Goal: Task Accomplishment & Management: Manage account settings

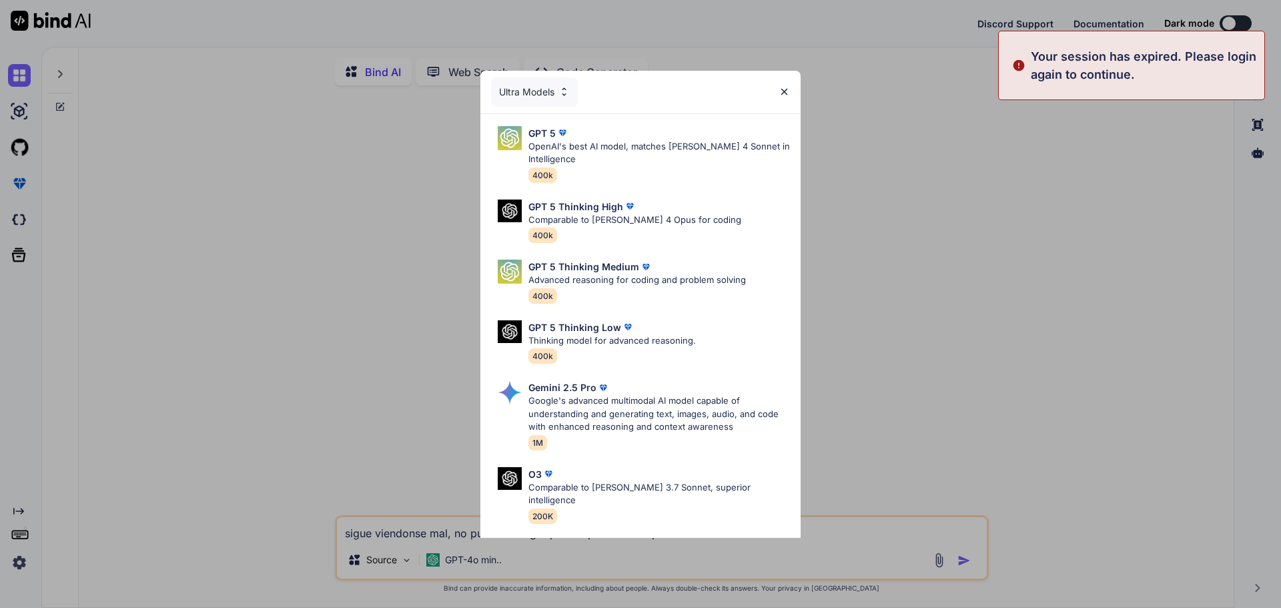
click at [231, 119] on div "Ultra Models GPT 5 OpenAI's best AI model, matches Claude 4 Sonnet in Intellige…" at bounding box center [640, 304] width 1281 height 608
type textarea "x"
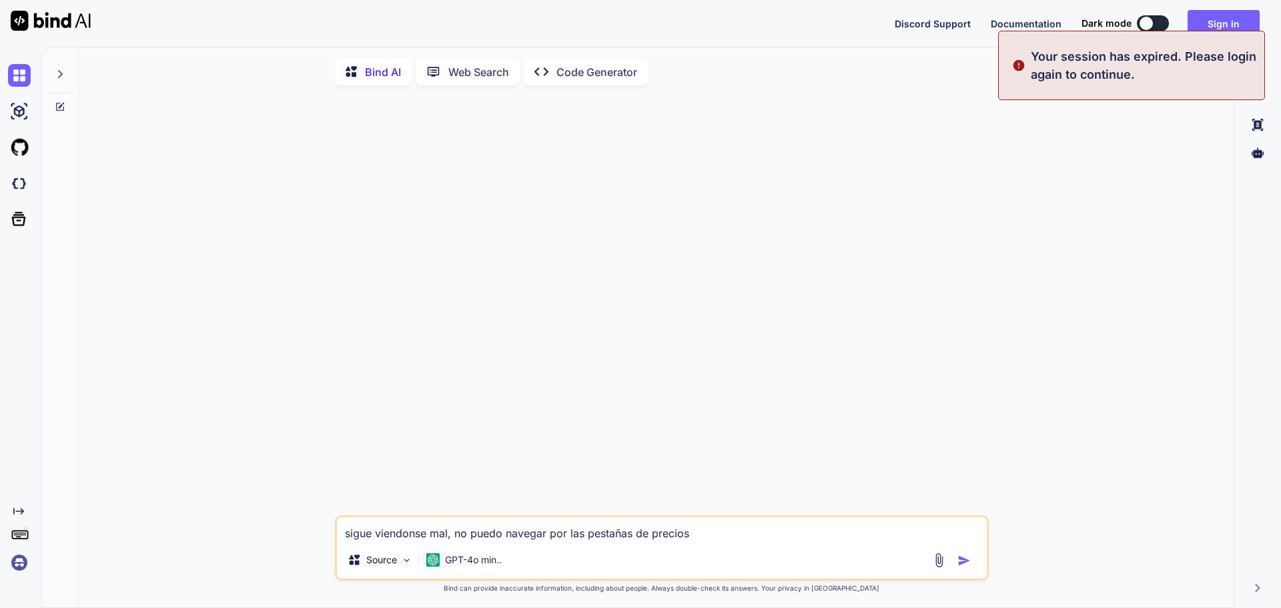
click at [22, 567] on img at bounding box center [19, 562] width 23 height 23
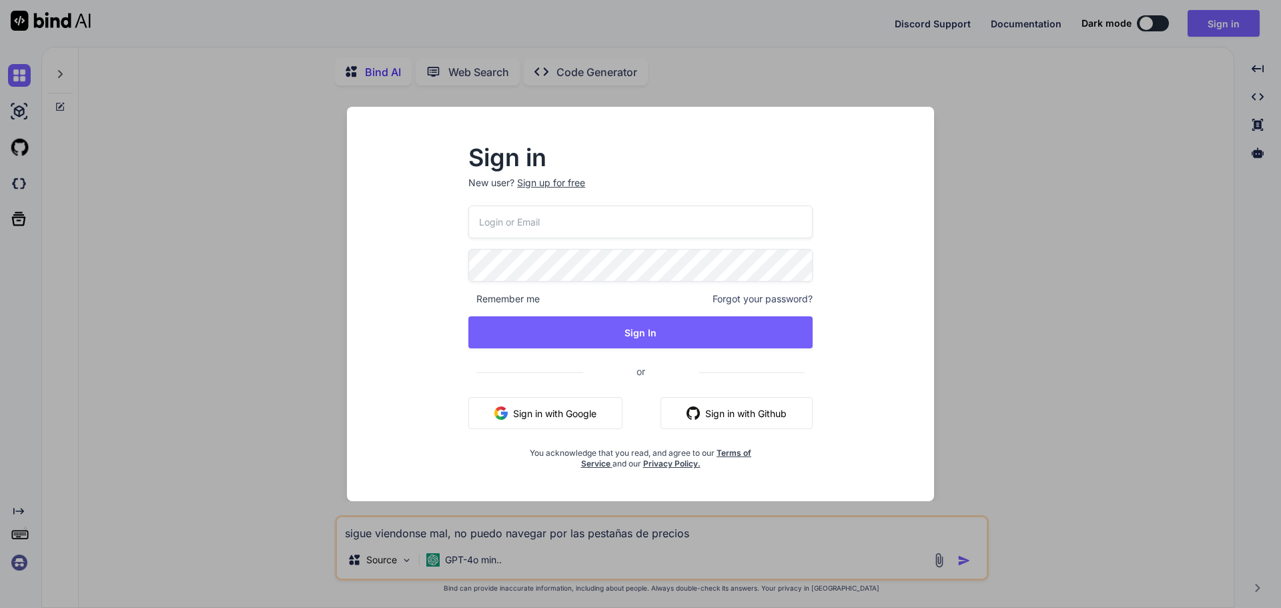
click at [482, 232] on input "email" at bounding box center [640, 221] width 344 height 33
type input "[EMAIL_ADDRESS][DOMAIN_NAME]"
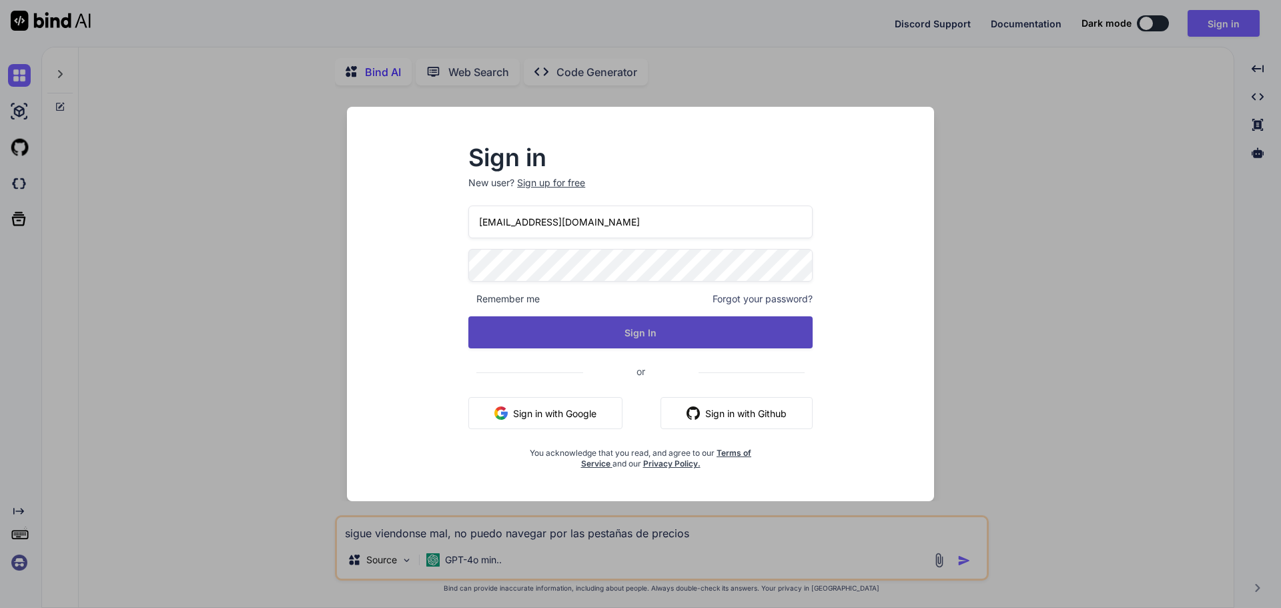
click at [582, 336] on button "Sign In" at bounding box center [640, 332] width 344 height 32
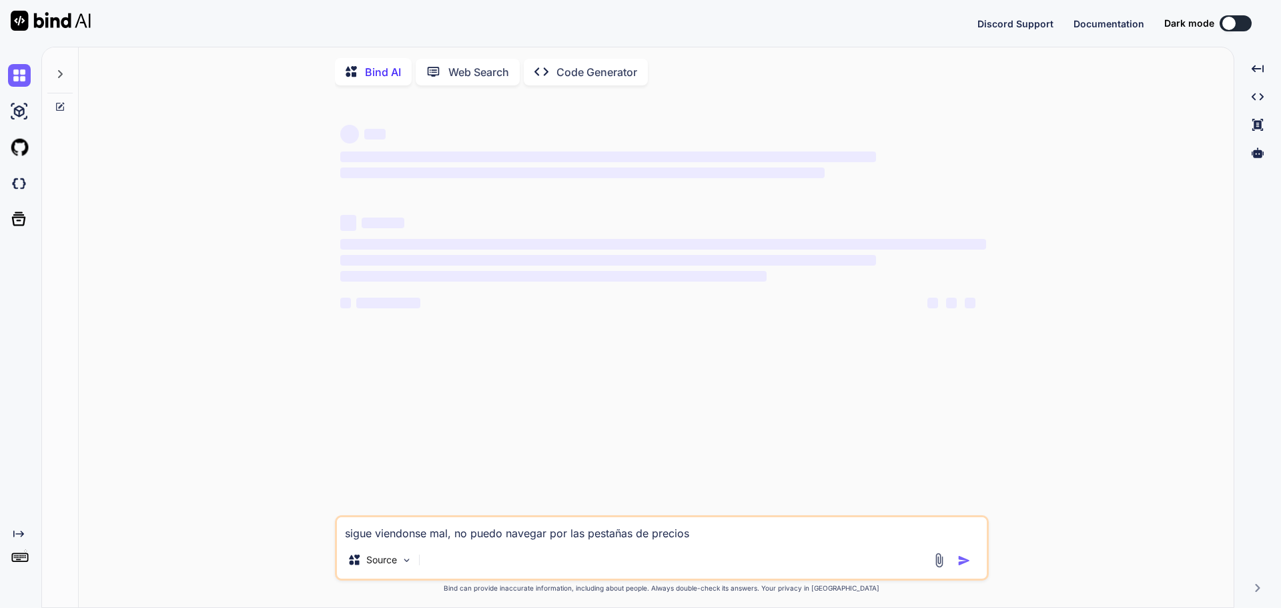
type textarea "x"
click at [15, 559] on img at bounding box center [19, 562] width 23 height 23
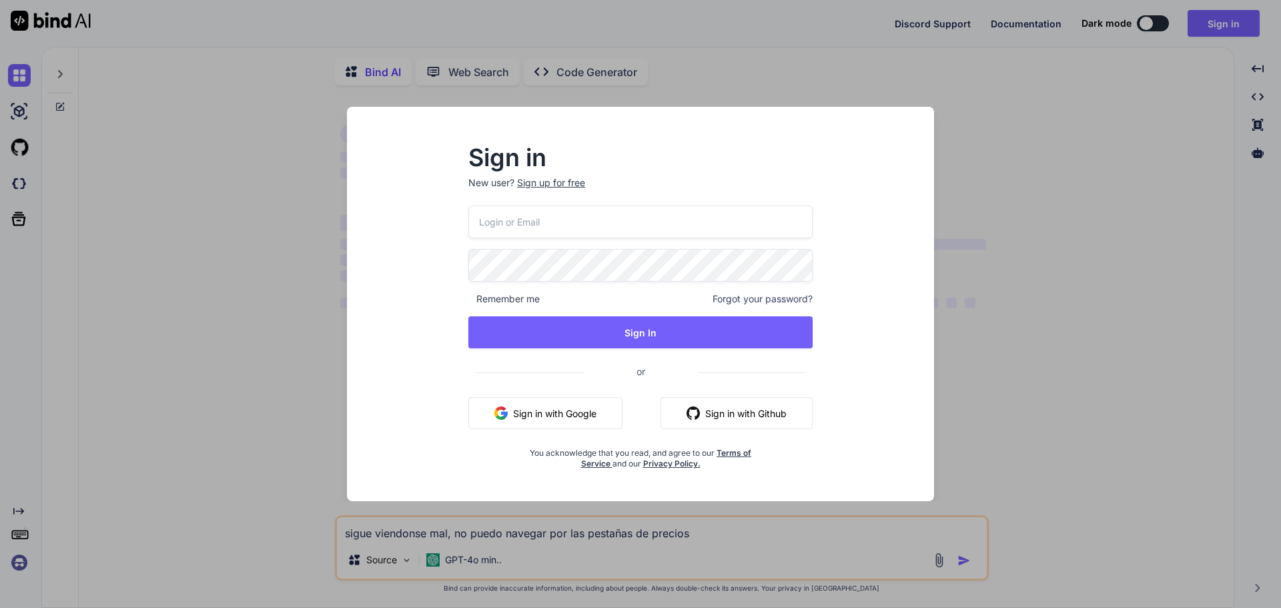
click at [564, 182] on div "Sign up for free" at bounding box center [551, 182] width 68 height 13
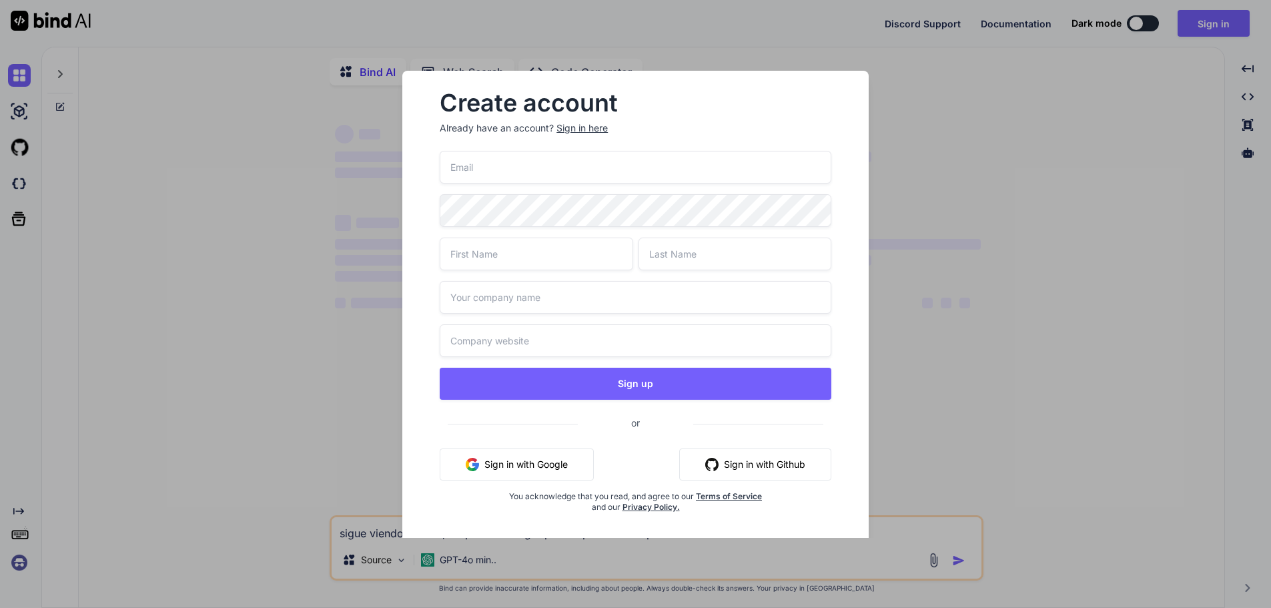
click at [591, 128] on div "Sign in here" at bounding box center [581, 127] width 51 height 13
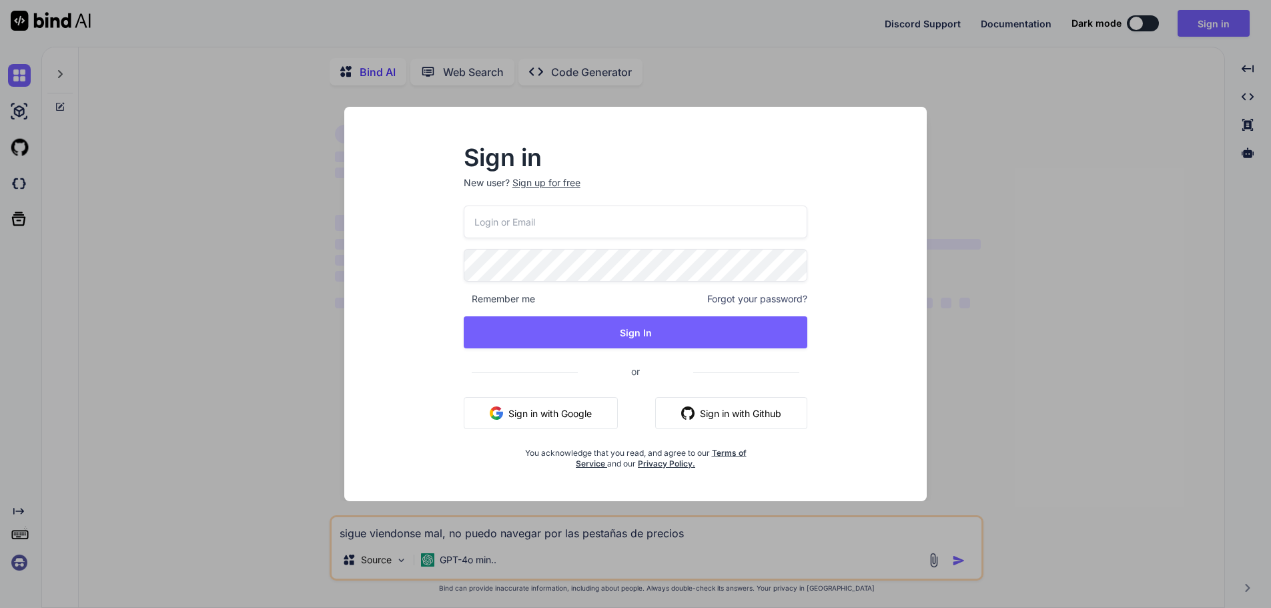
click at [532, 233] on input "email" at bounding box center [636, 221] width 344 height 33
type input "[EMAIL_ADDRESS][DOMAIN_NAME]"
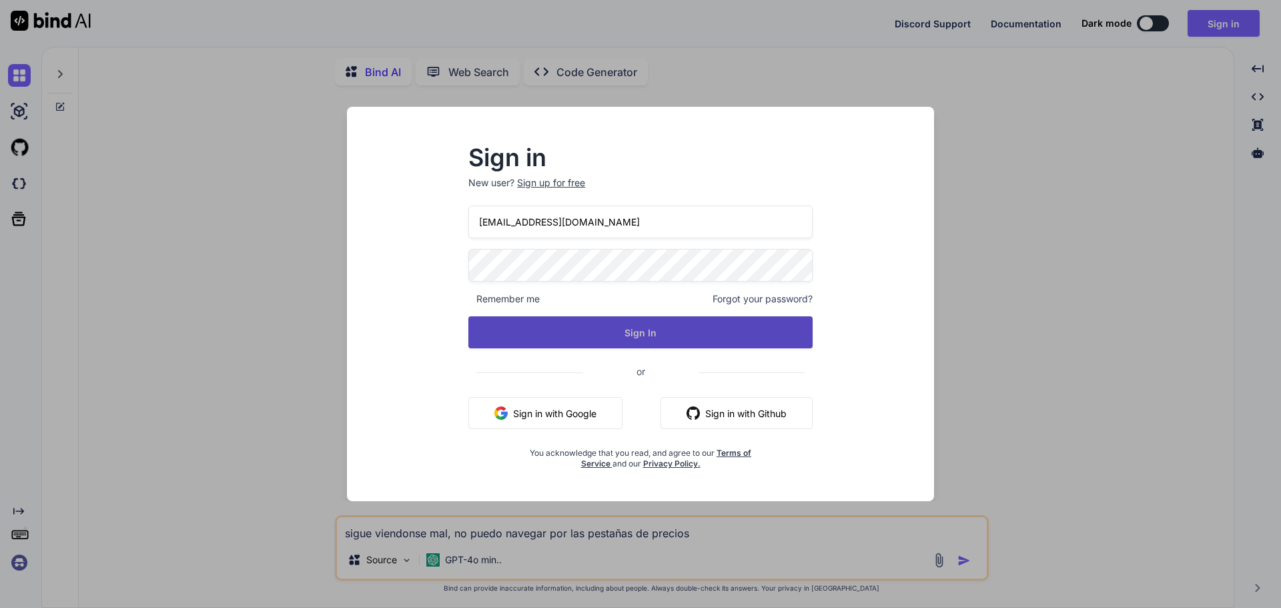
click at [666, 342] on button "Sign In" at bounding box center [640, 332] width 344 height 32
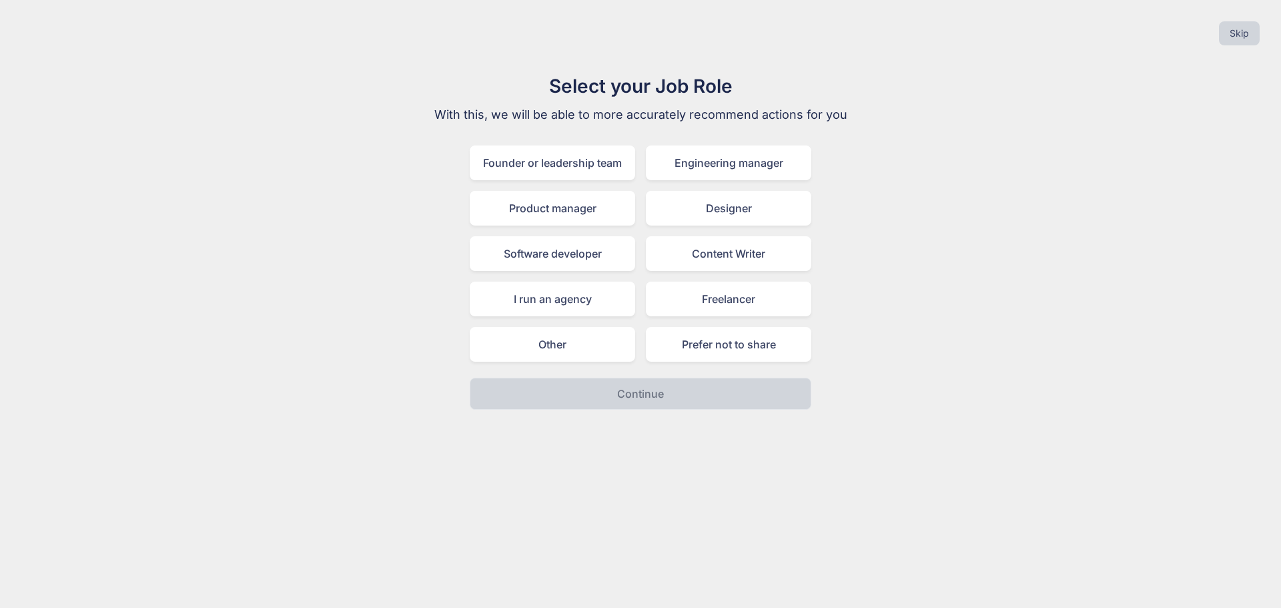
click at [1218, 34] on div "Skip" at bounding box center [641, 33] width 1260 height 45
click at [1221, 34] on button "Skip" at bounding box center [1239, 33] width 41 height 24
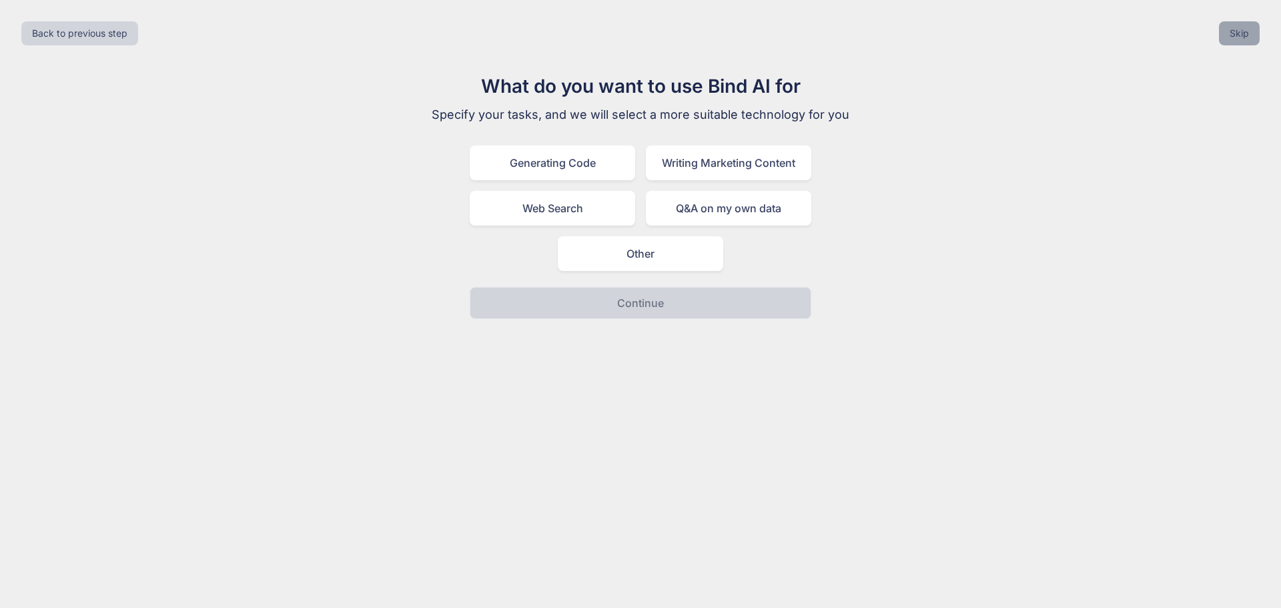
click at [1250, 23] on button "Skip" at bounding box center [1239, 33] width 41 height 24
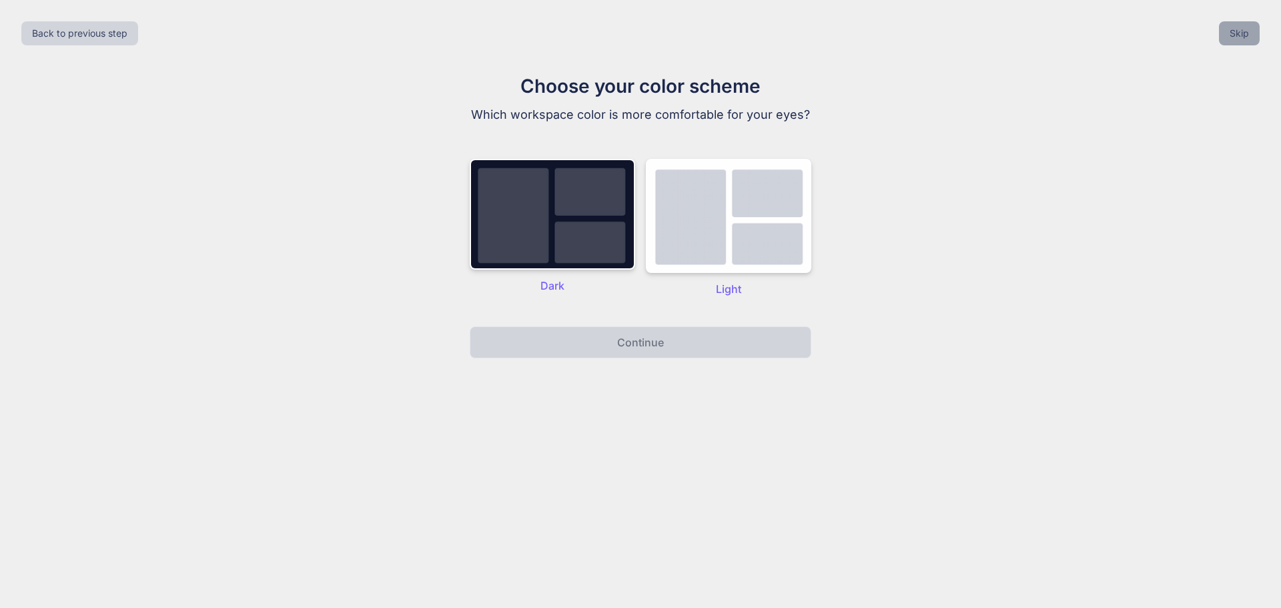
click at [1250, 23] on button "Skip" at bounding box center [1239, 33] width 41 height 24
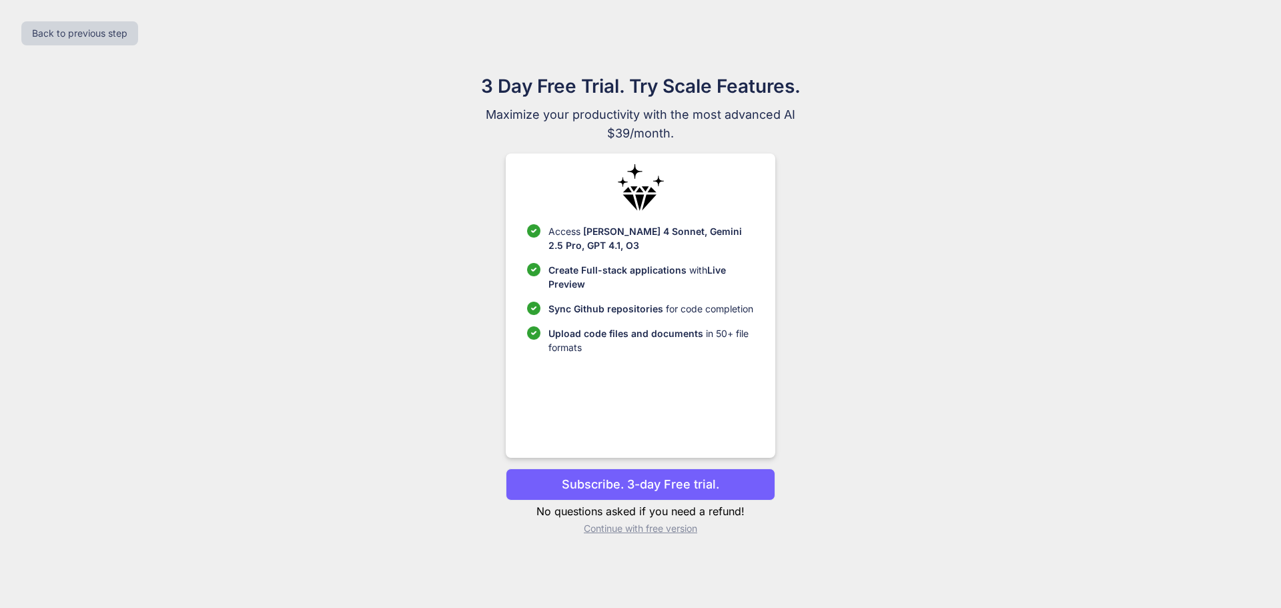
click at [614, 525] on p "Continue with free version" at bounding box center [640, 528] width 269 height 13
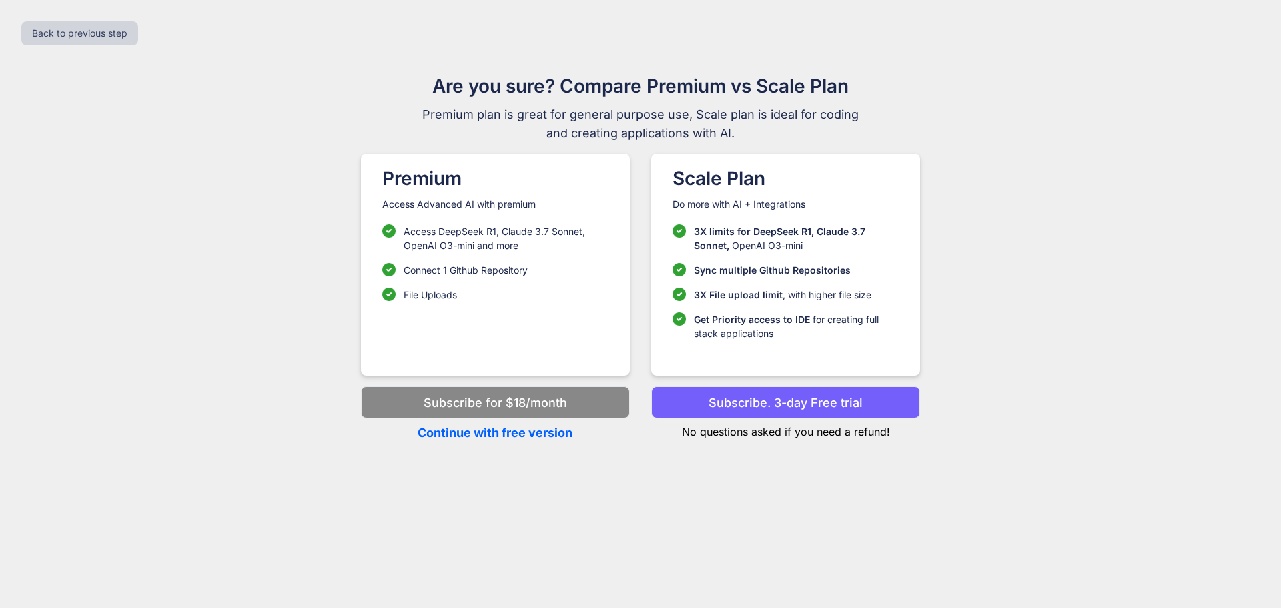
click at [487, 433] on p "Continue with free version" at bounding box center [495, 433] width 269 height 18
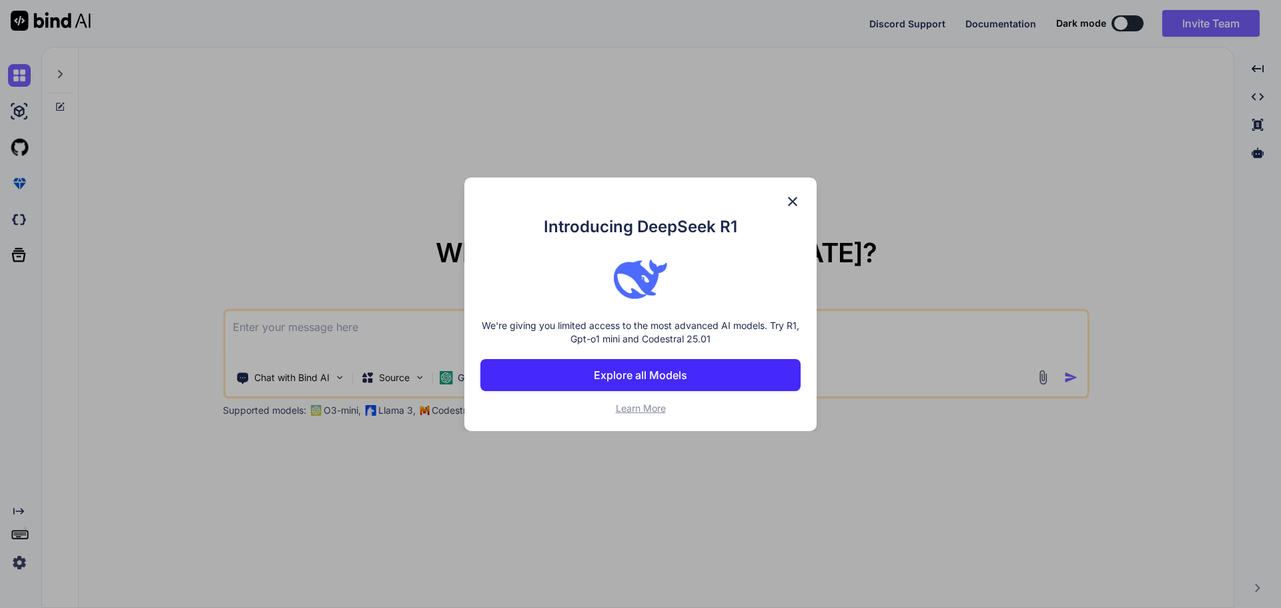
click at [793, 194] on img at bounding box center [793, 201] width 16 height 16
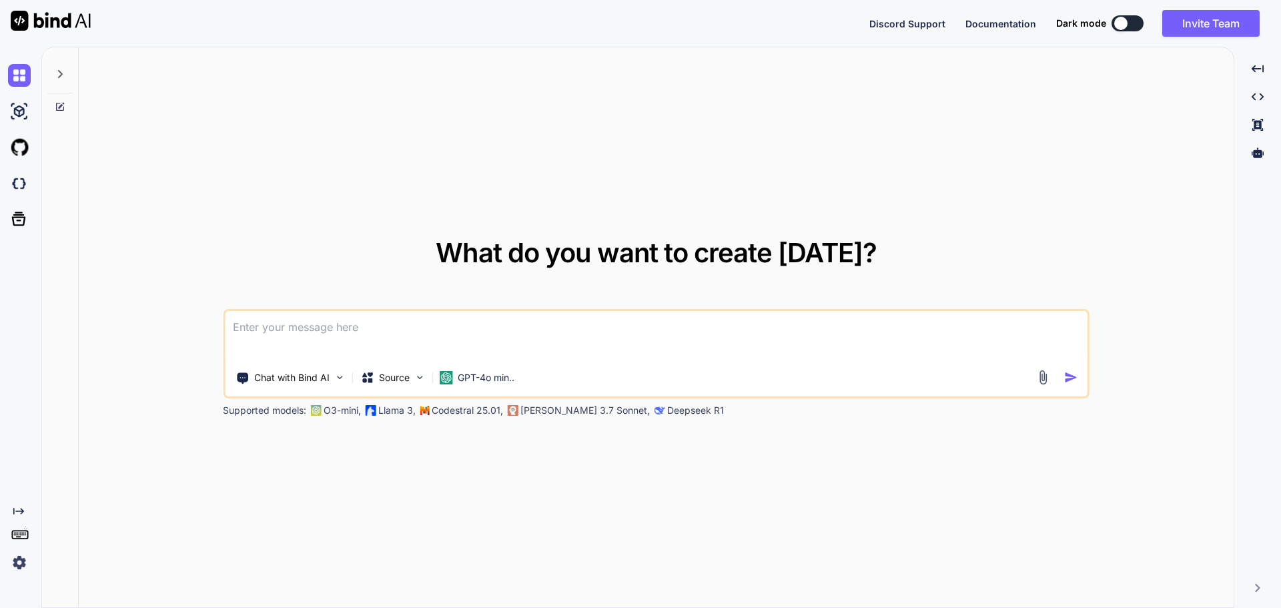
click at [19, 565] on img at bounding box center [19, 562] width 23 height 23
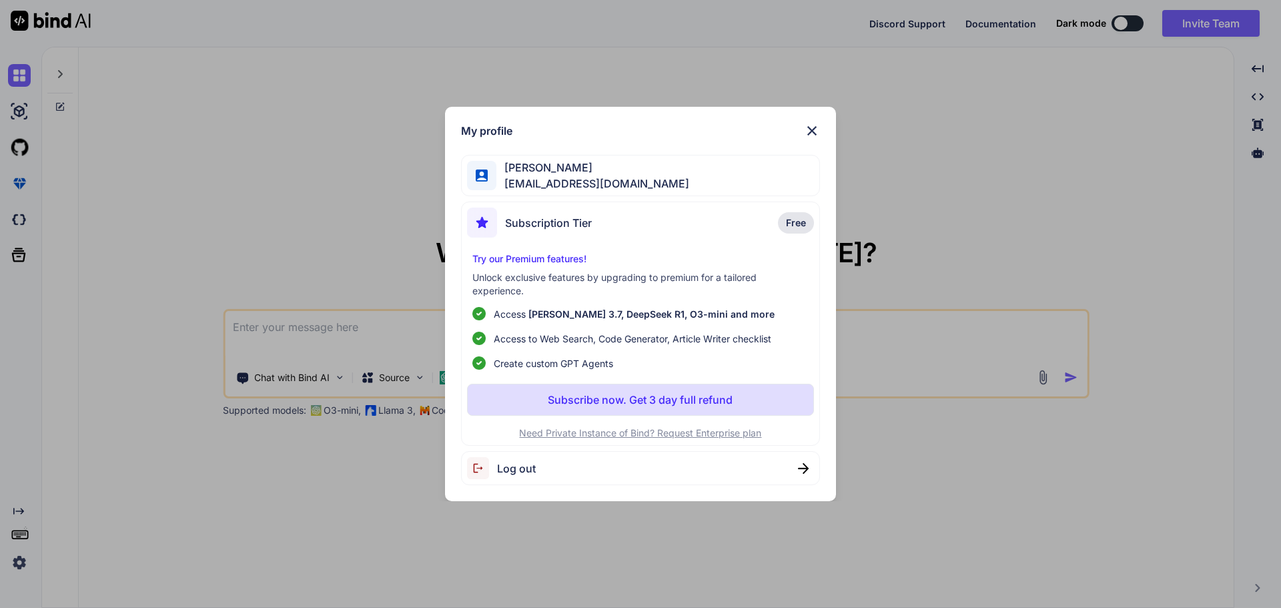
click at [668, 475] on div "Log out" at bounding box center [641, 468] width 360 height 34
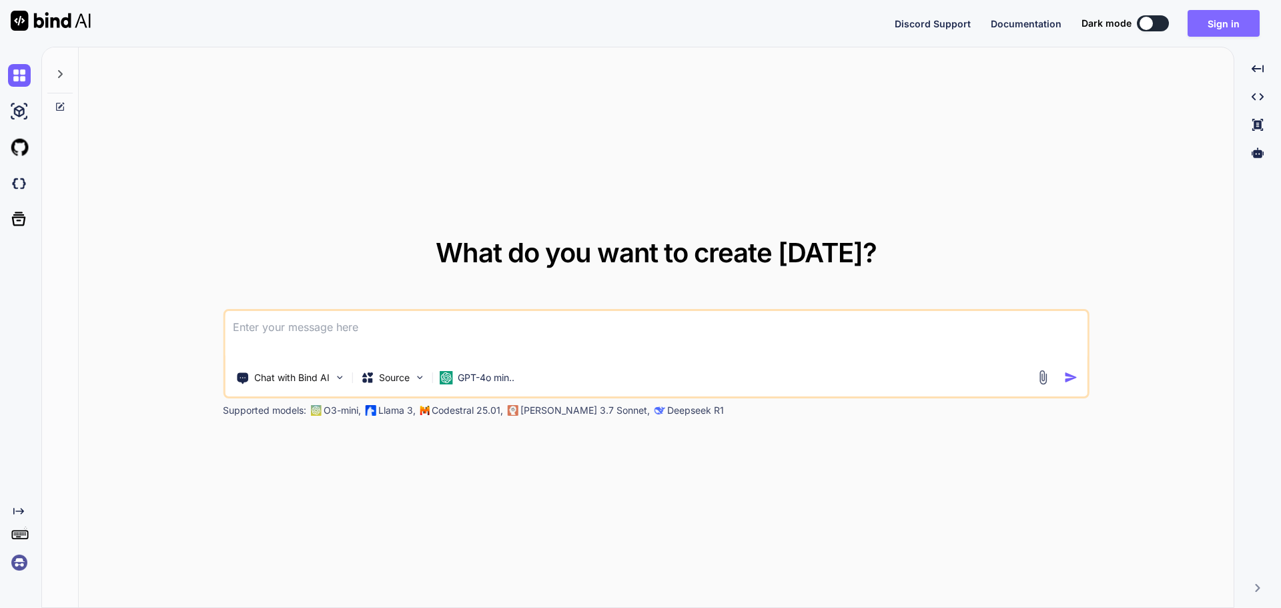
click at [1224, 29] on button "Sign in" at bounding box center [1223, 23] width 72 height 27
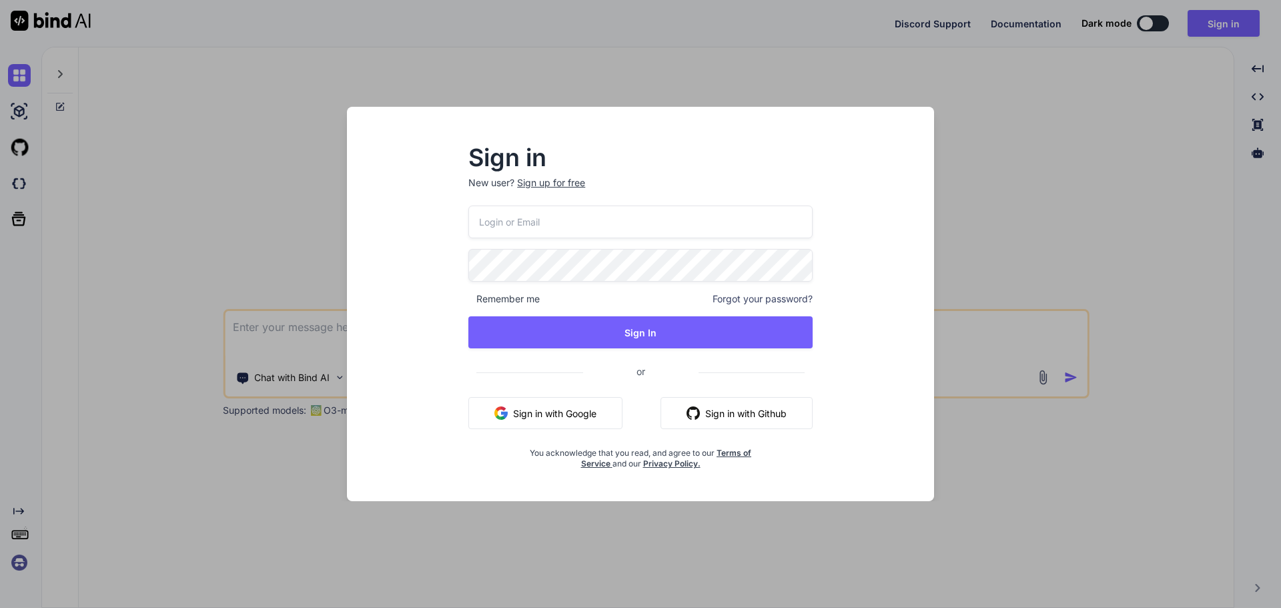
click at [645, 218] on input "email" at bounding box center [640, 221] width 344 height 33
type input "[EMAIL_ADDRESS][DOMAIN_NAME]"
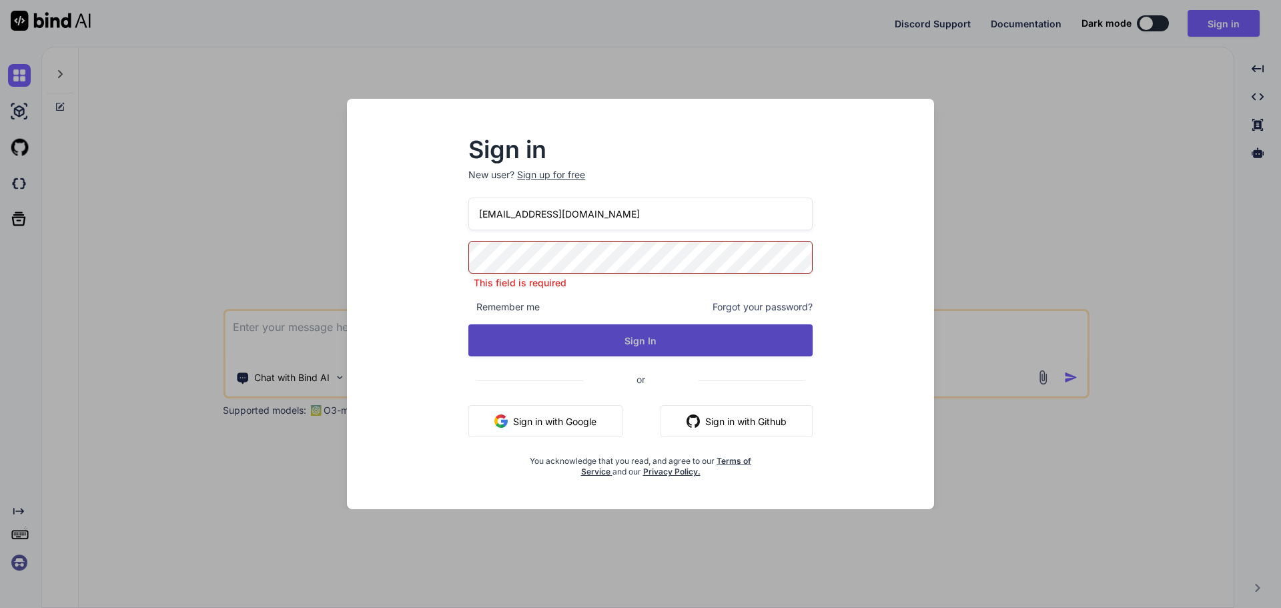
click at [640, 334] on button "Sign In" at bounding box center [640, 340] width 344 height 32
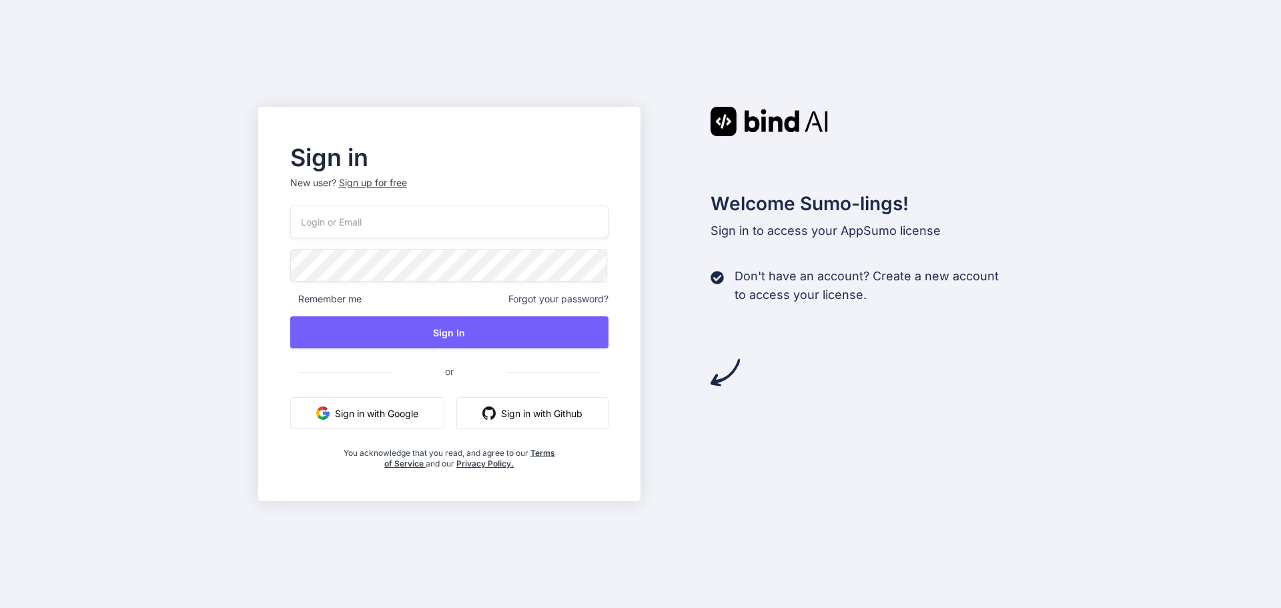
click at [433, 226] on input "email" at bounding box center [449, 221] width 319 height 33
type input "[EMAIL_ADDRESS][DOMAIN_NAME]"
click at [425, 248] on div "info@seedup.mx Remember me Forgot your password? Sign In or Sign in with Google…" at bounding box center [449, 337] width 319 height 264
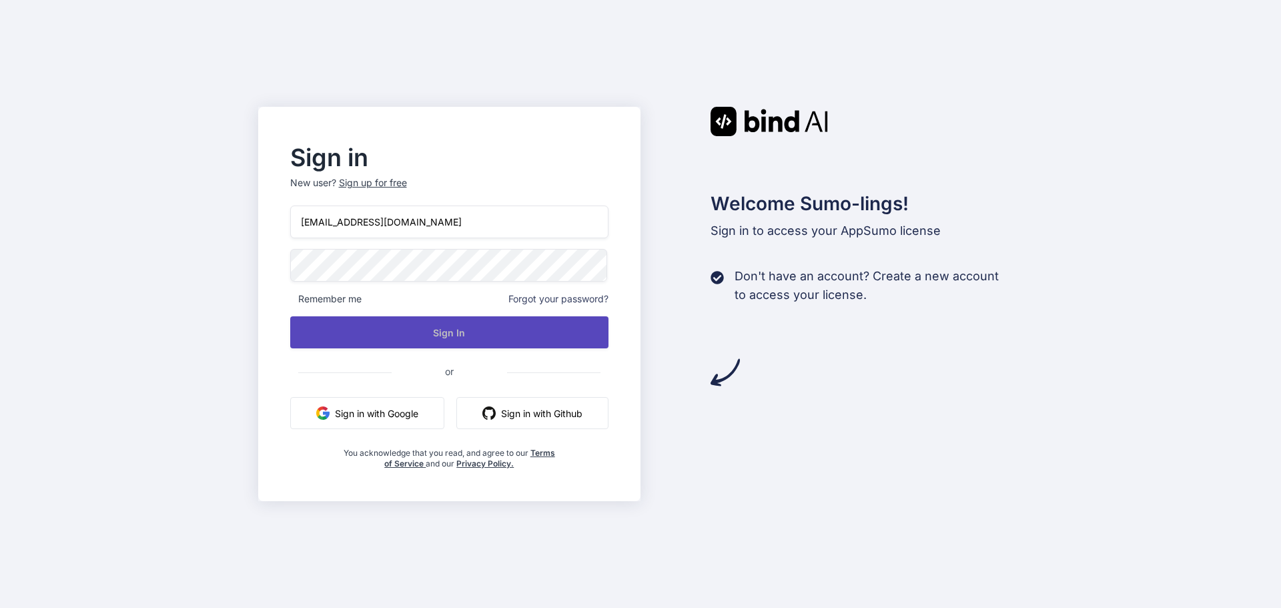
click at [440, 323] on button "Sign In" at bounding box center [449, 332] width 319 height 32
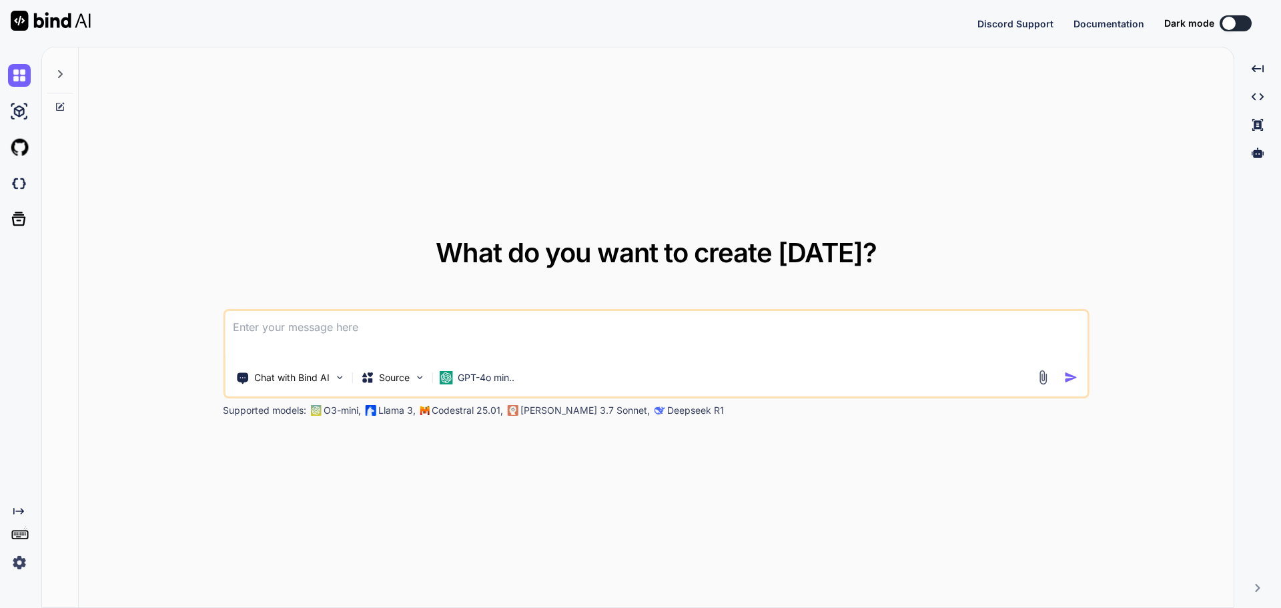
click at [10, 562] on img at bounding box center [19, 562] width 23 height 23
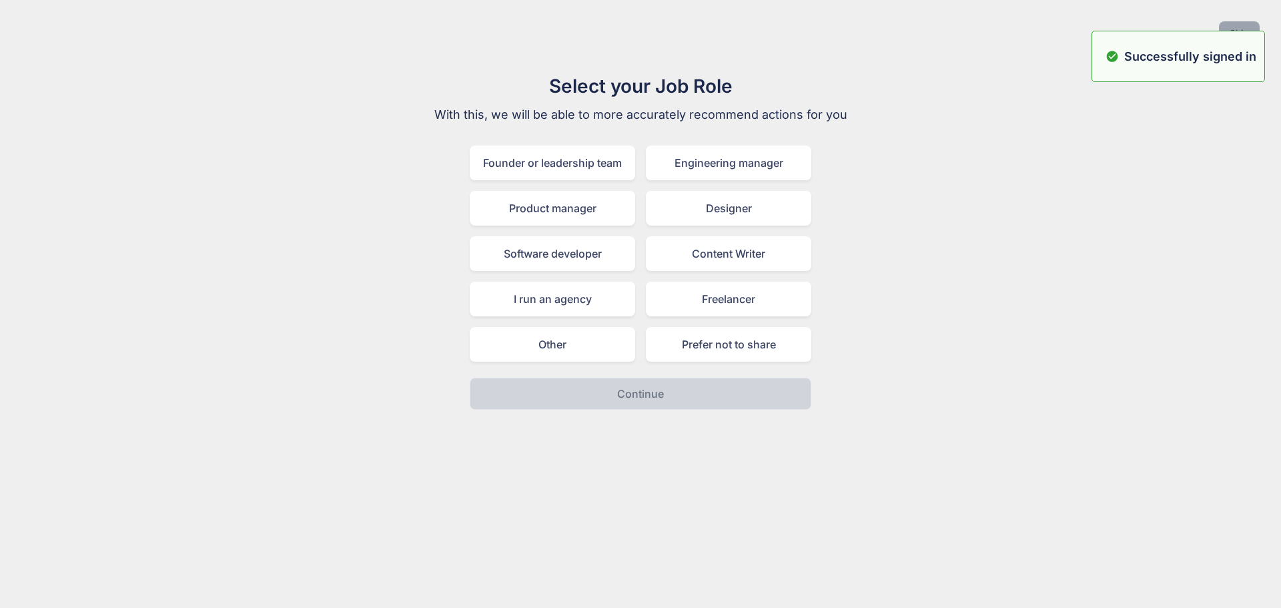
click at [1242, 25] on button "Skip" at bounding box center [1239, 33] width 41 height 24
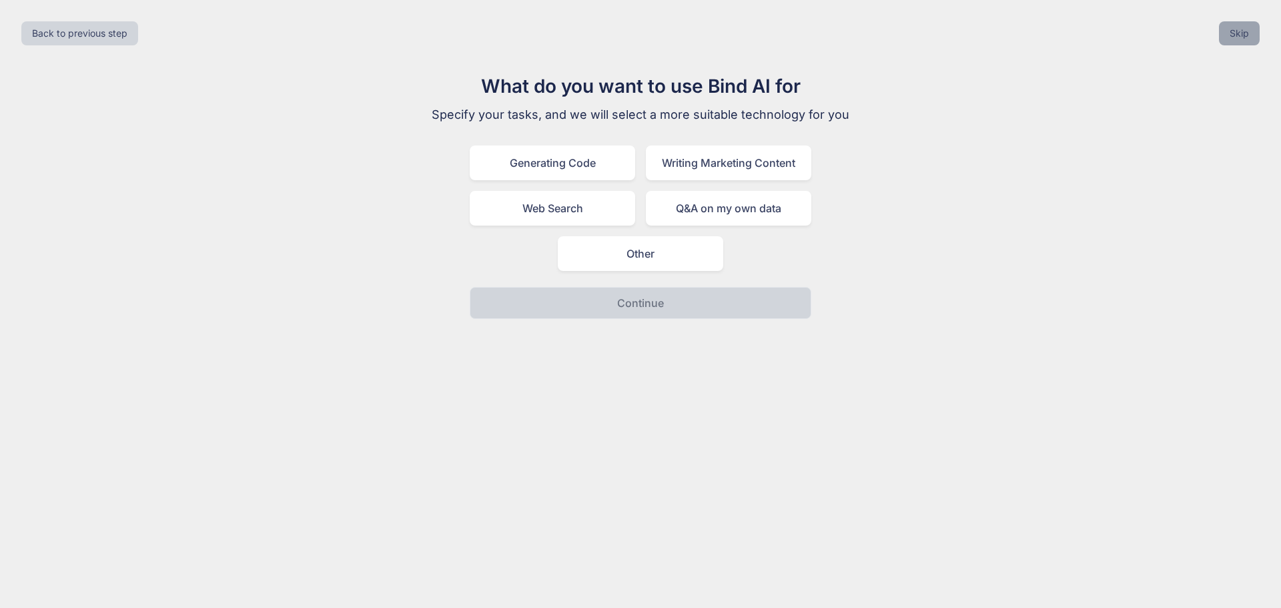
click at [1242, 25] on button "Skip" at bounding box center [1239, 33] width 41 height 24
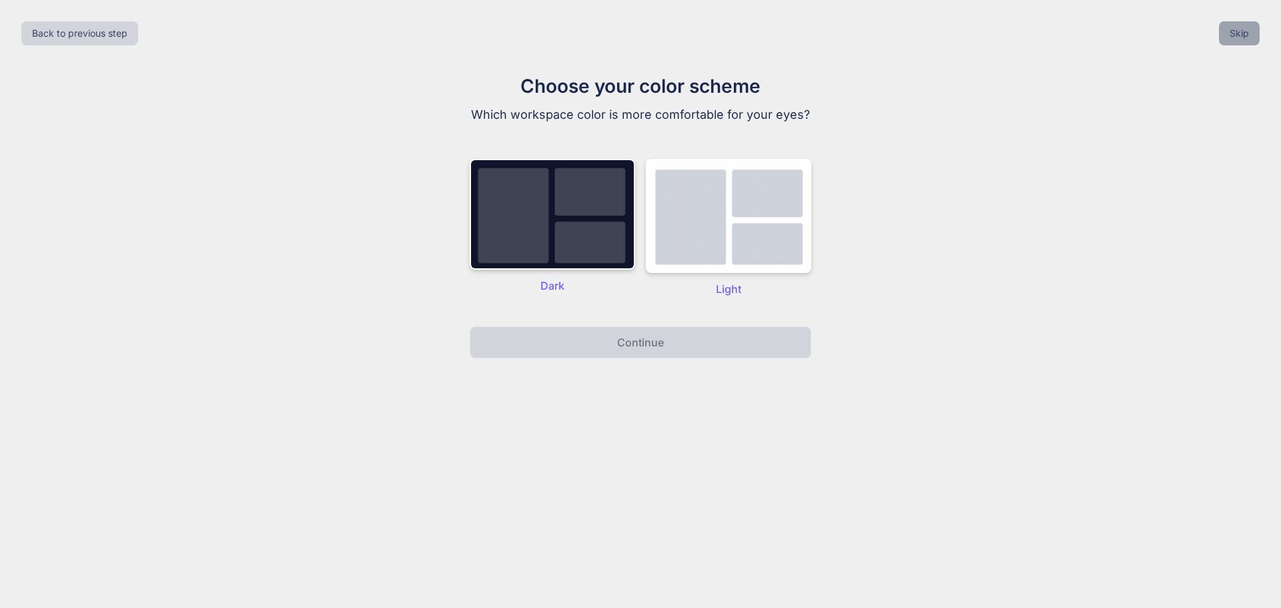
click at [1242, 25] on button "Skip" at bounding box center [1239, 33] width 41 height 24
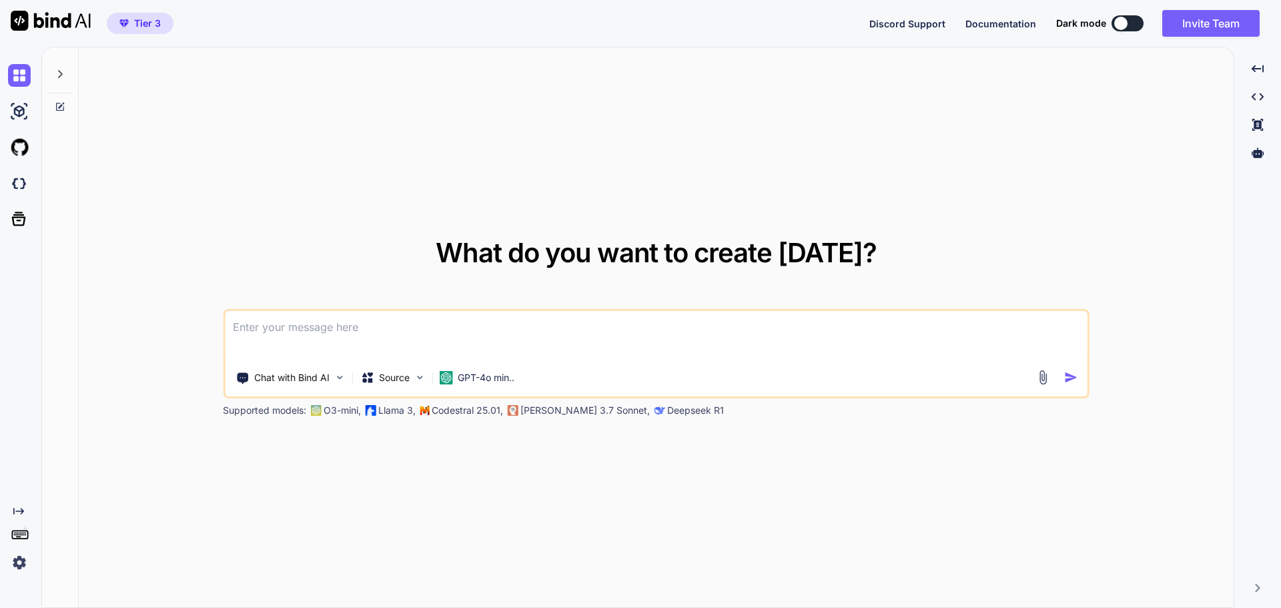
click at [24, 566] on img at bounding box center [19, 562] width 23 height 23
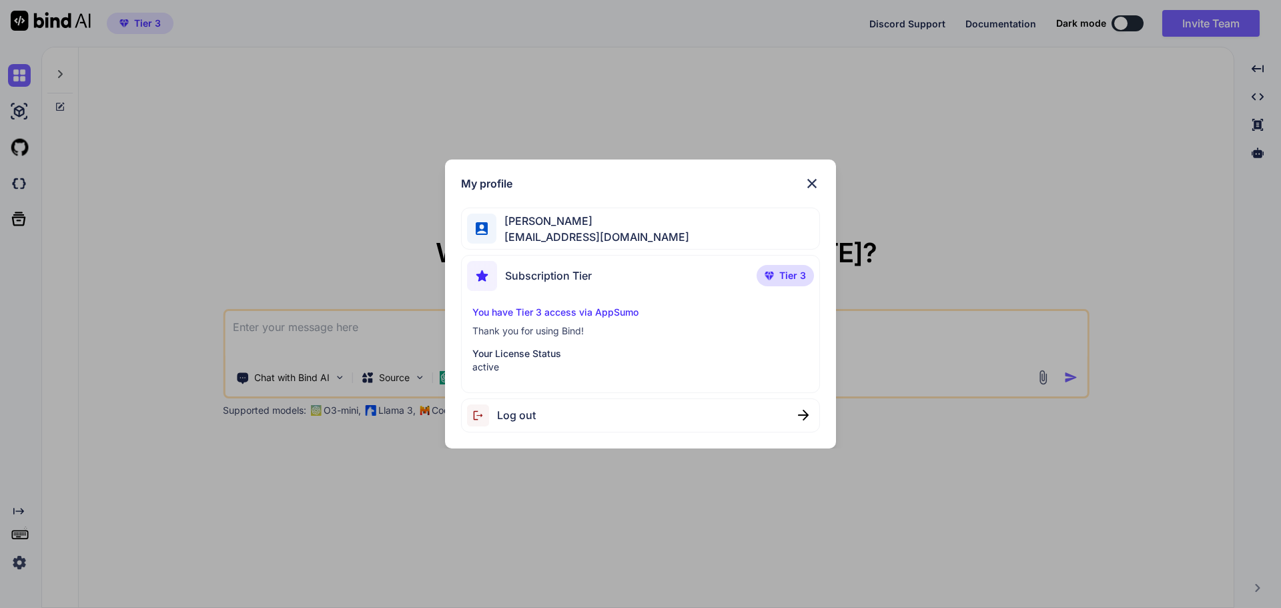
click at [394, 510] on div "My profile Ulises Bailon info@seedup.mx Subscription Tier Tier 3 You have Tier …" at bounding box center [640, 304] width 1281 height 608
